Goal: Information Seeking & Learning: Learn about a topic

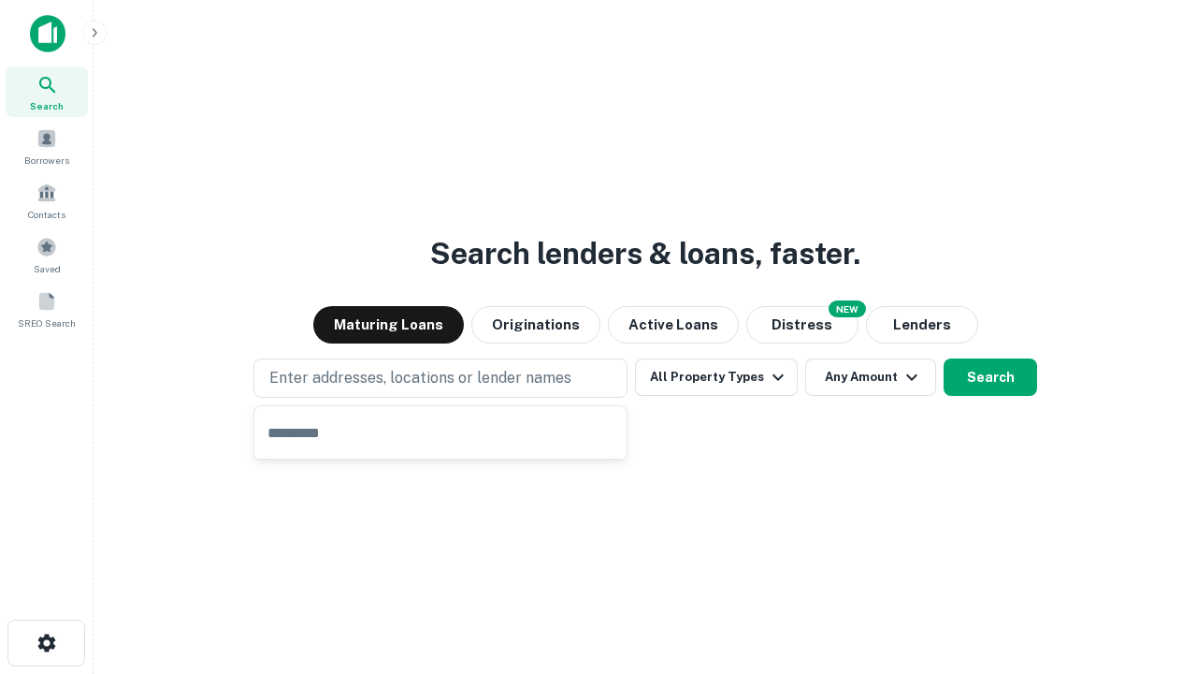
type input "**********"
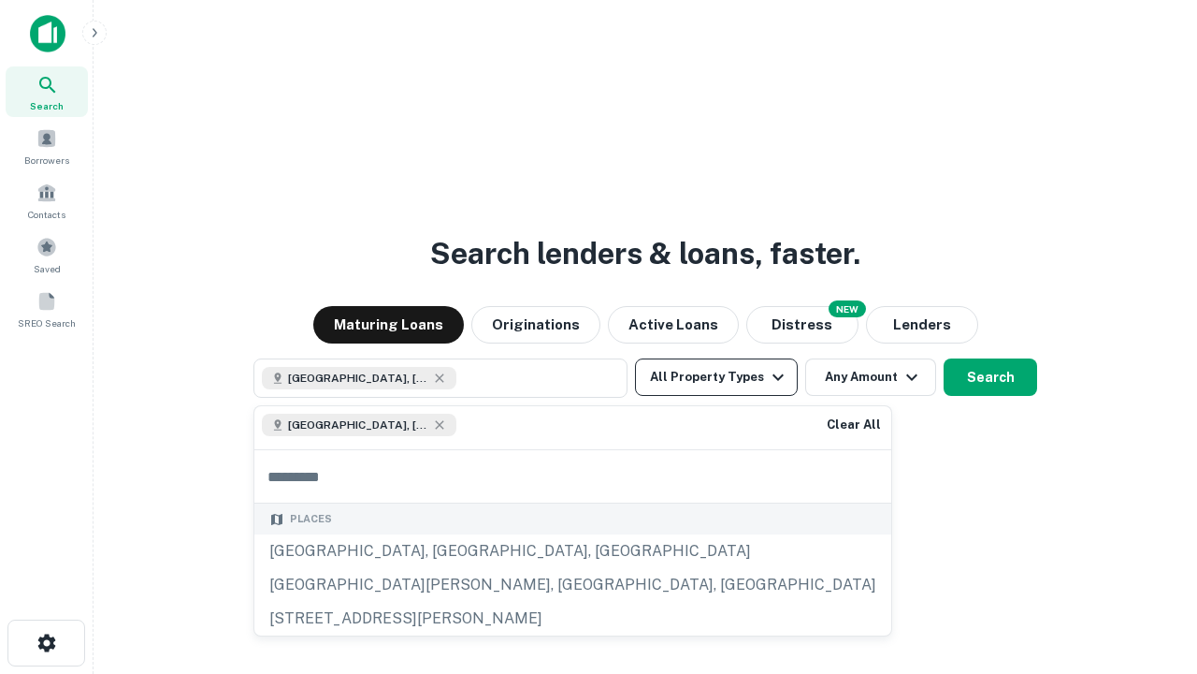
click at [717, 377] on button "All Property Types" at bounding box center [716, 376] width 163 height 37
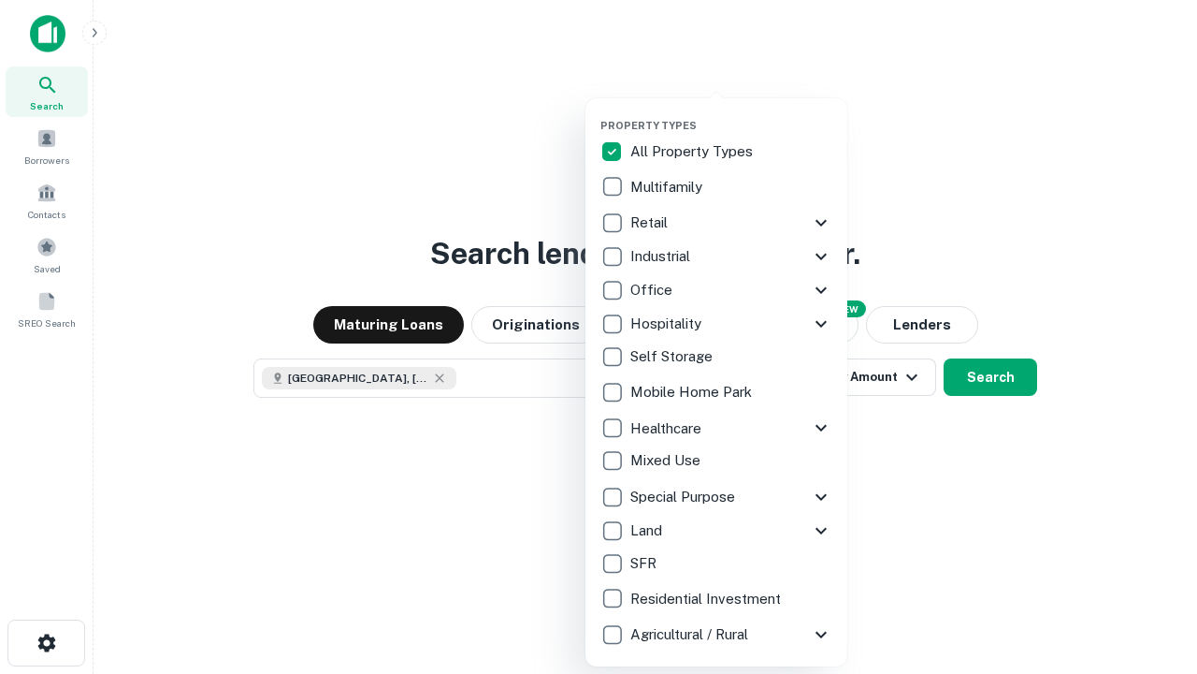
click at [732, 113] on button "button" at bounding box center [732, 113] width 262 height 1
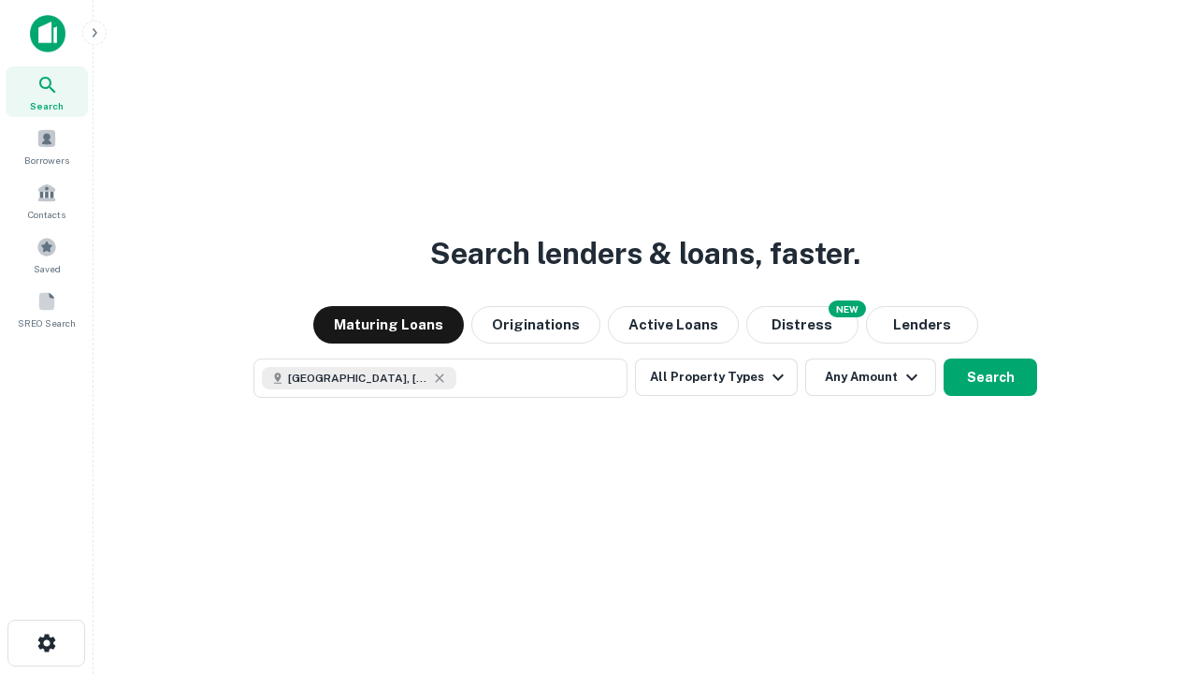
scroll to position [30, 0]
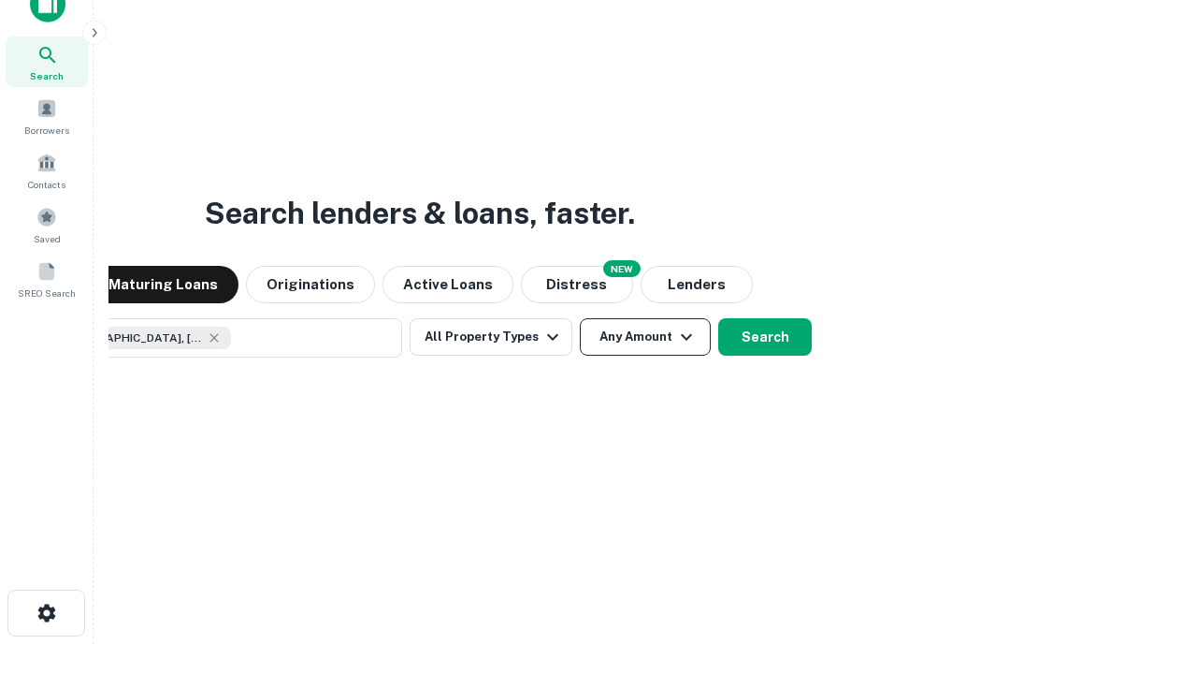
click at [580, 318] on button "Any Amount" at bounding box center [645, 336] width 131 height 37
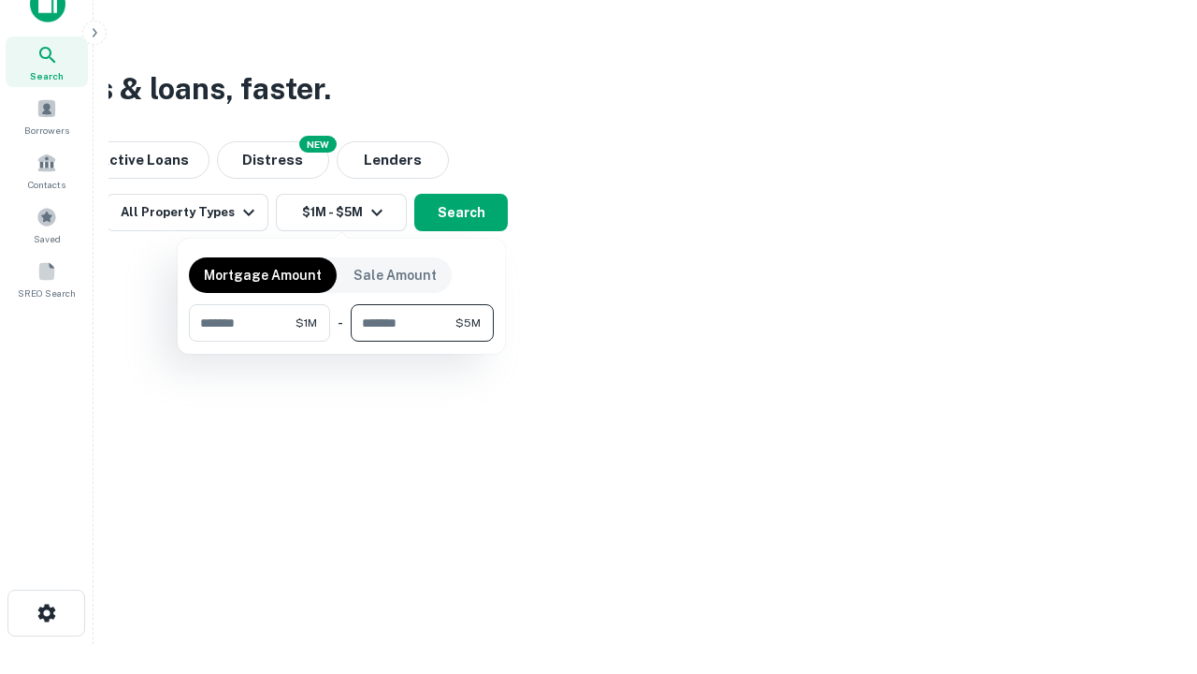
type input "*******"
click at [341, 341] on button "button" at bounding box center [341, 341] width 305 height 1
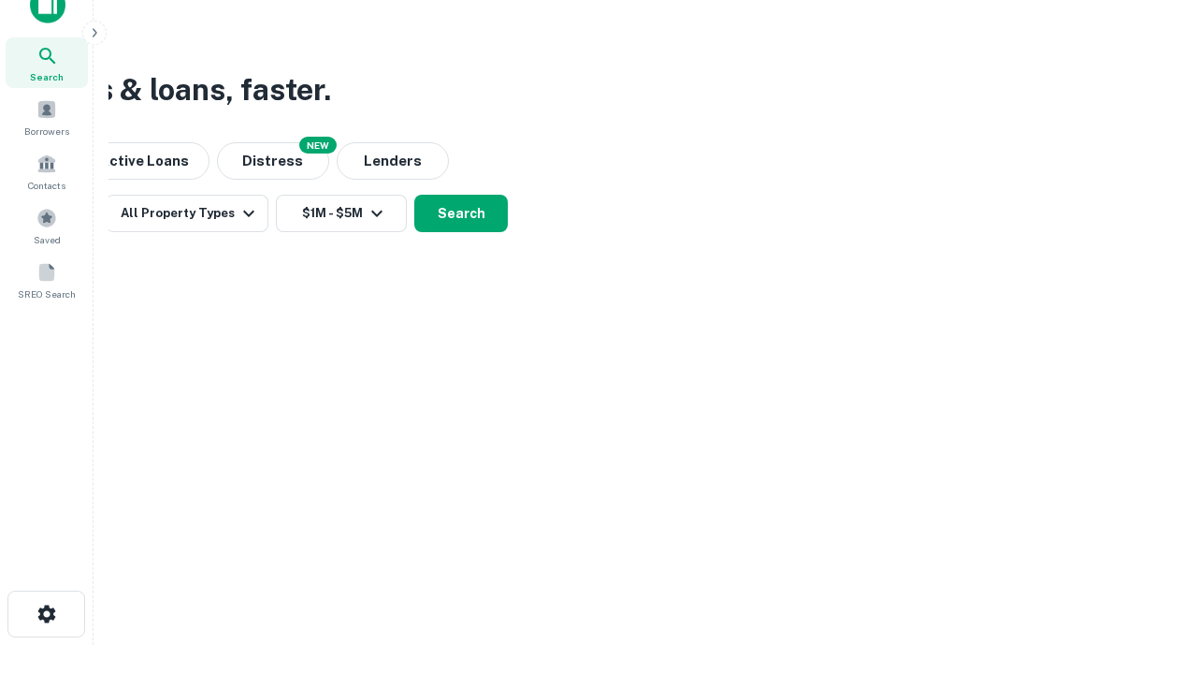
scroll to position [10, 345]
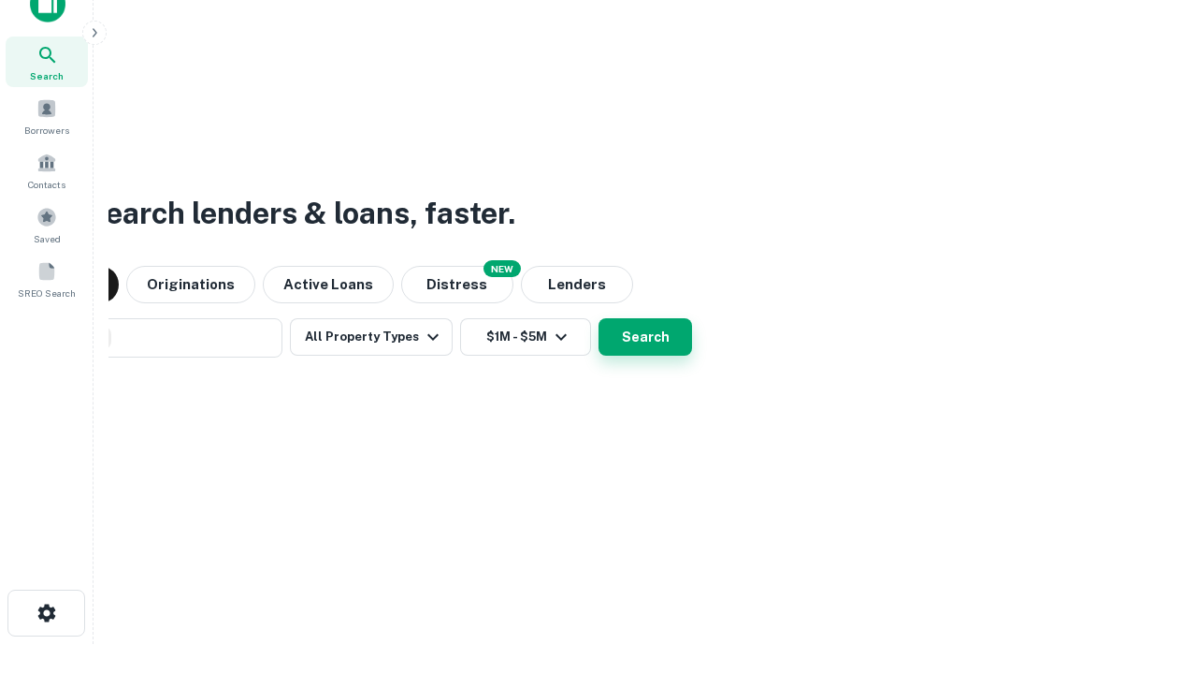
click at [599, 318] on button "Search" at bounding box center [646, 336] width 94 height 37
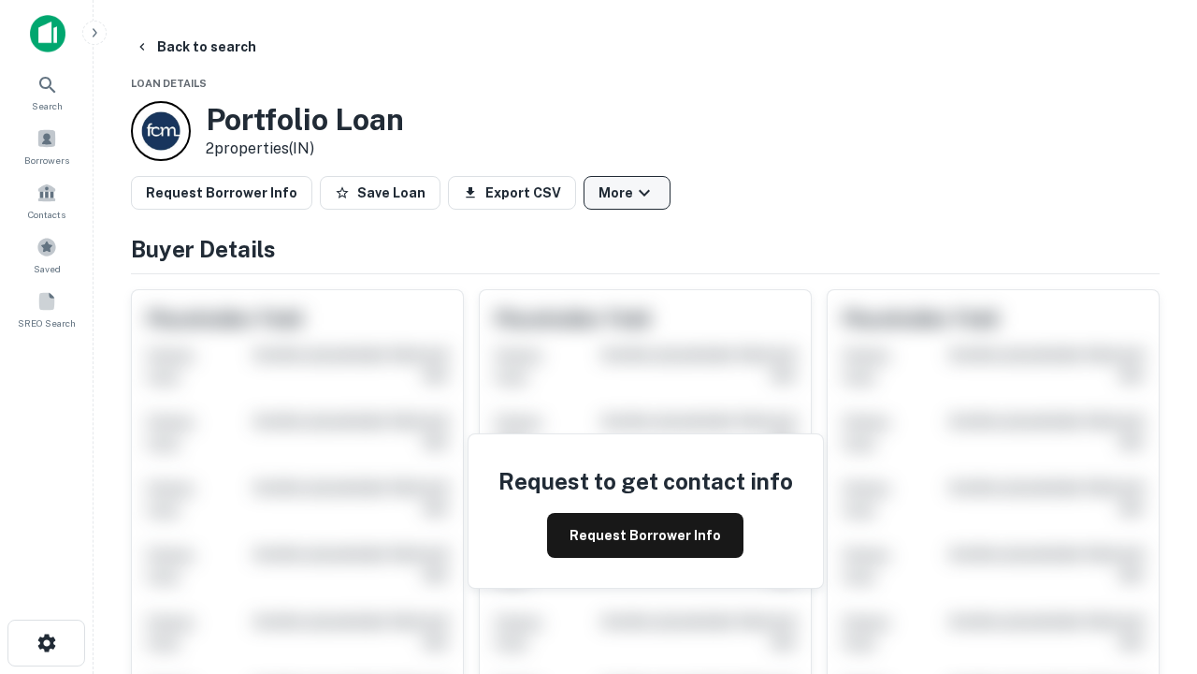
click at [627, 193] on button "More" at bounding box center [627, 193] width 87 height 34
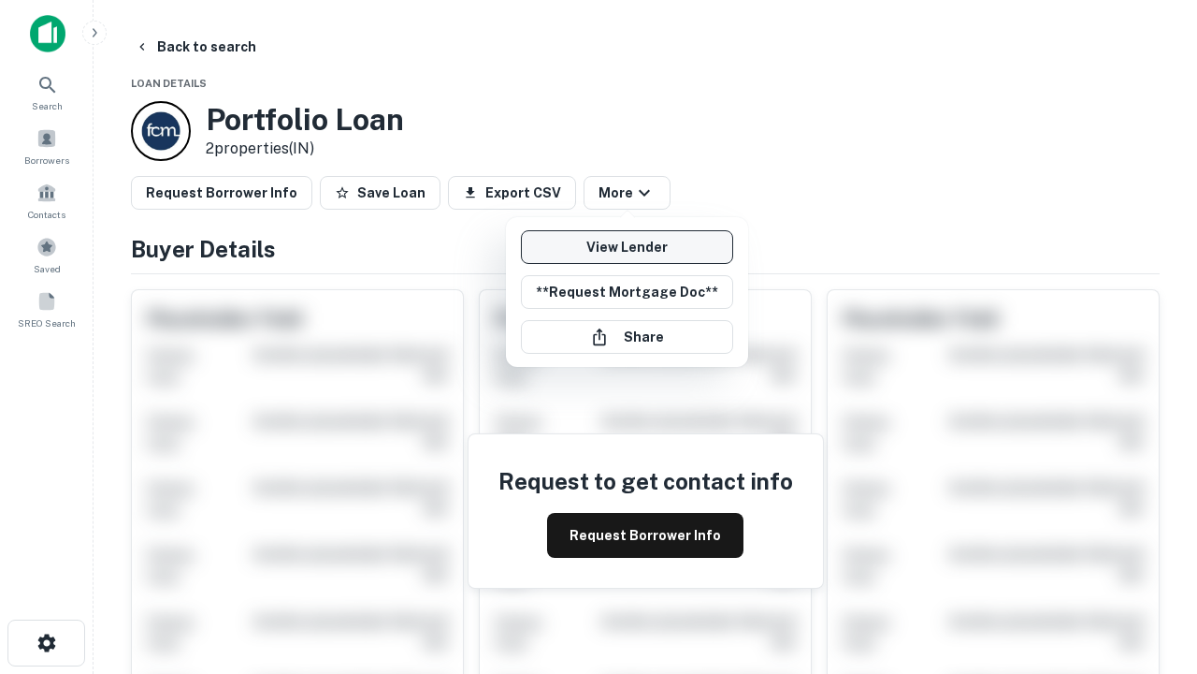
click at [627, 247] on link "View Lender" at bounding box center [627, 247] width 212 height 34
